Goal: Transaction & Acquisition: Purchase product/service

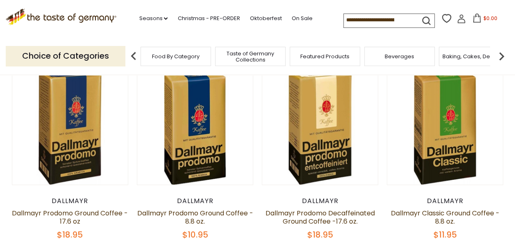
scroll to position [82, 0]
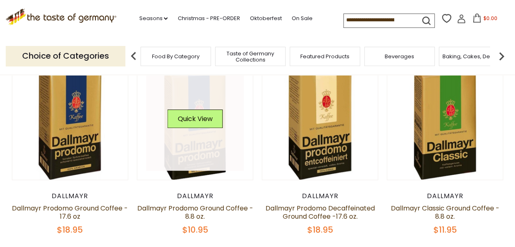
click at [194, 160] on link at bounding box center [195, 122] width 98 height 98
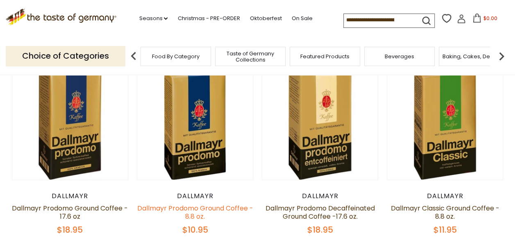
click at [194, 209] on link "Dallmayr Prodomo Ground Coffee - 8.8 oz." at bounding box center [195, 212] width 116 height 18
